Goal: Information Seeking & Learning: Learn about a topic

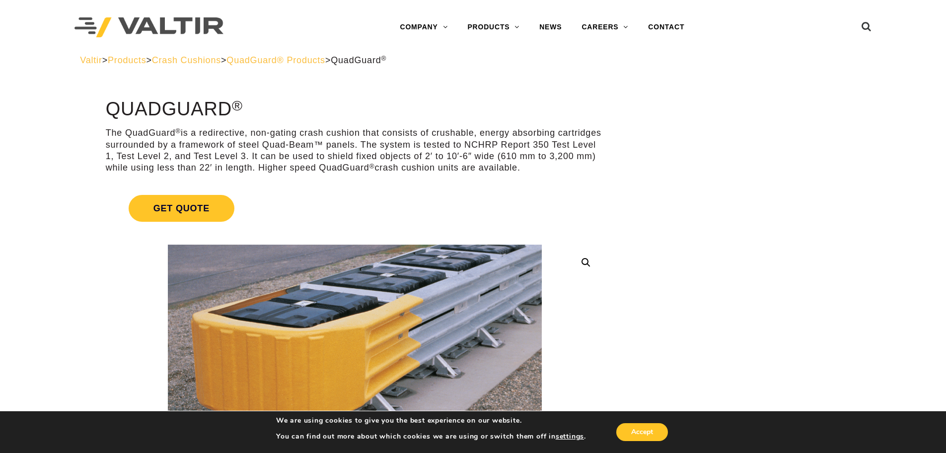
click at [315, 61] on span "QuadGuard® Products" at bounding box center [276, 60] width 99 height 10
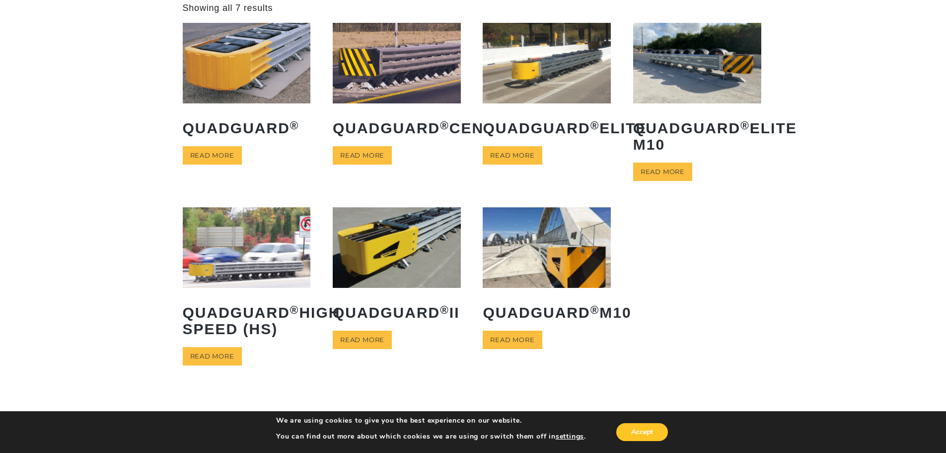
scroll to position [50, 0]
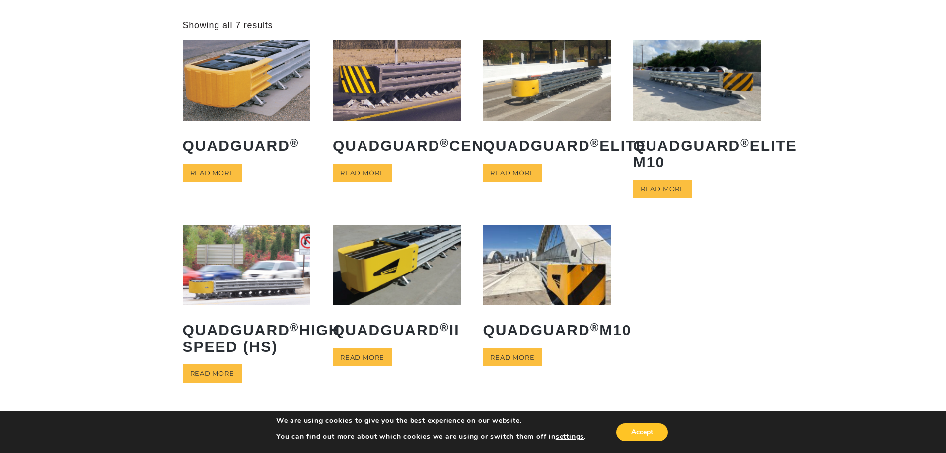
click at [395, 277] on img at bounding box center [397, 265] width 128 height 80
click at [261, 88] on img at bounding box center [247, 80] width 128 height 80
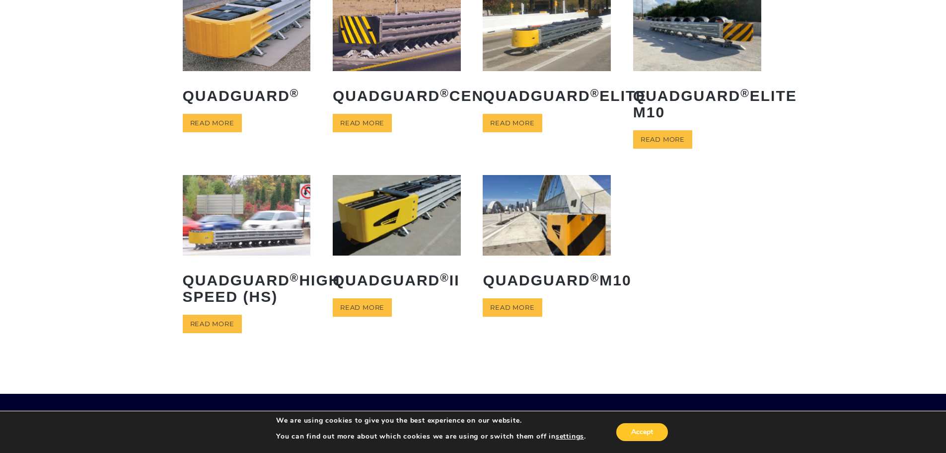
click at [408, 251] on img at bounding box center [397, 215] width 128 height 80
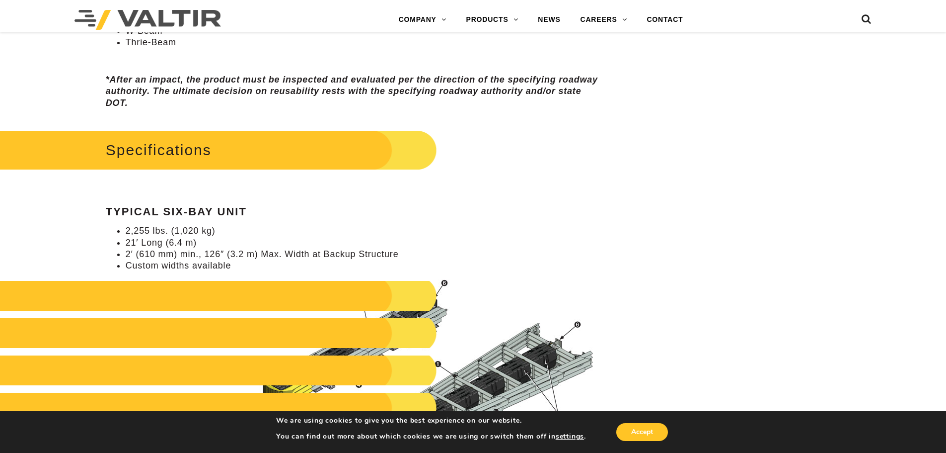
scroll to position [695, 0]
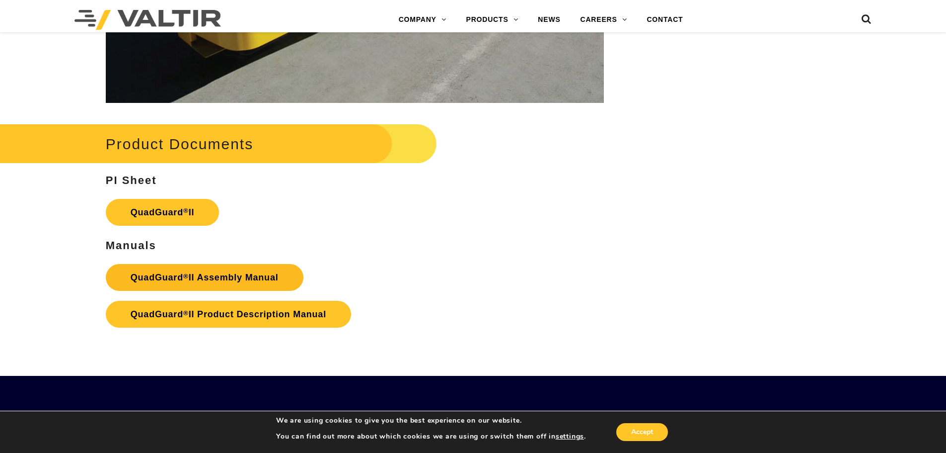
scroll to position [1937, 0]
